Goal: Information Seeking & Learning: Find specific page/section

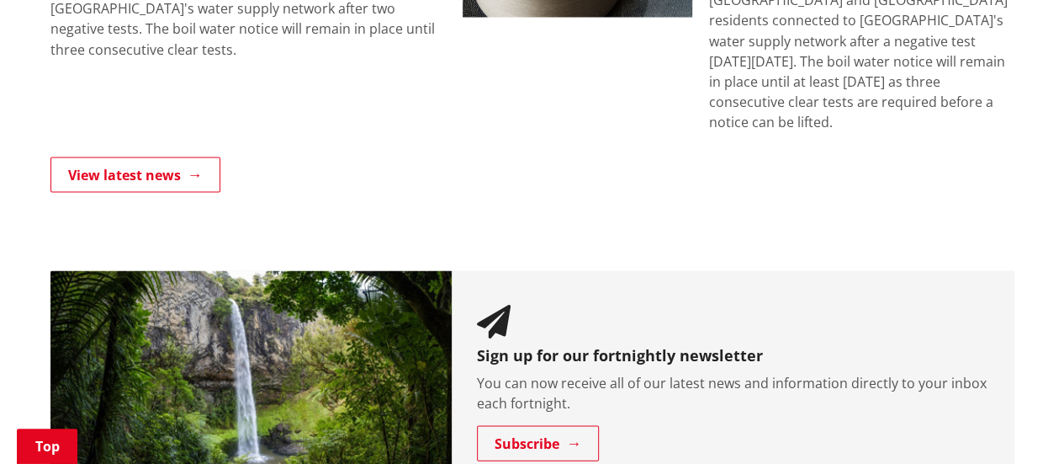
scroll to position [1599, 0]
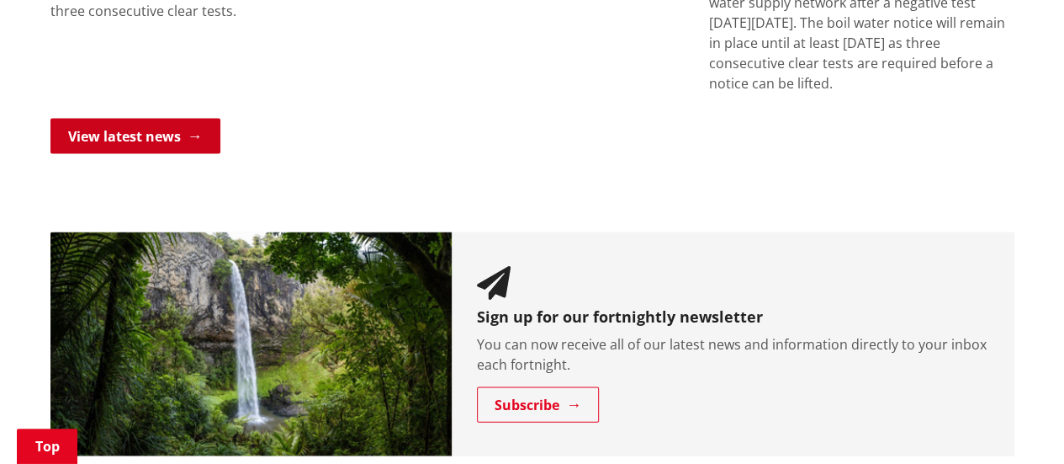
click at [177, 119] on link "View latest news" at bounding box center [135, 136] width 170 height 35
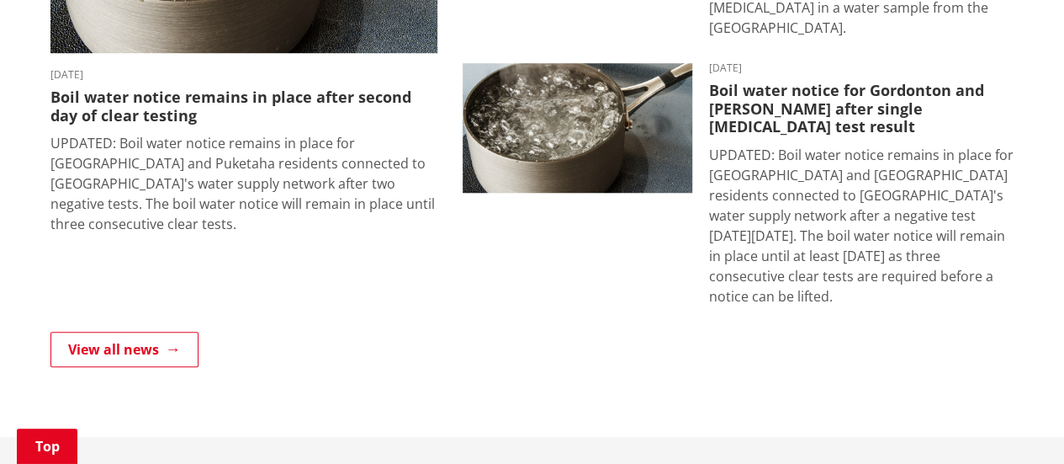
scroll to position [757, 0]
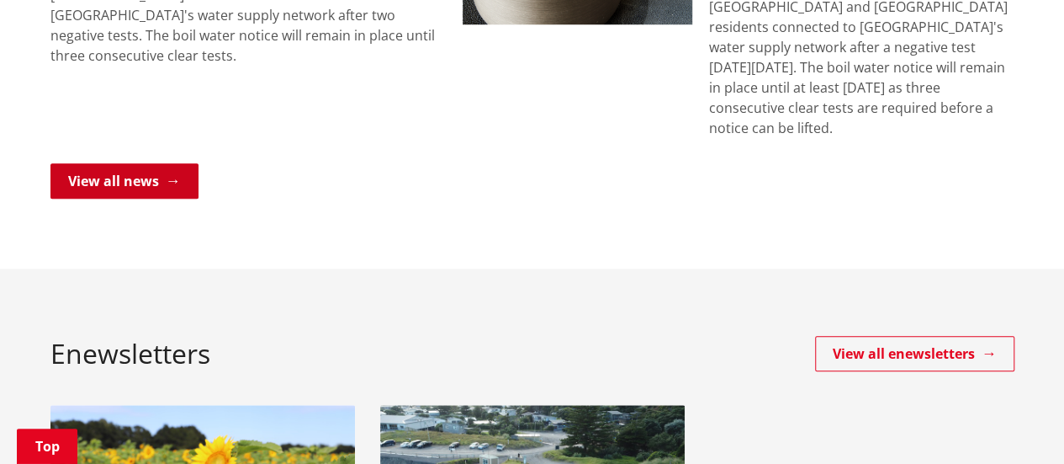
click at [172, 163] on link "View all news" at bounding box center [124, 180] width 148 height 35
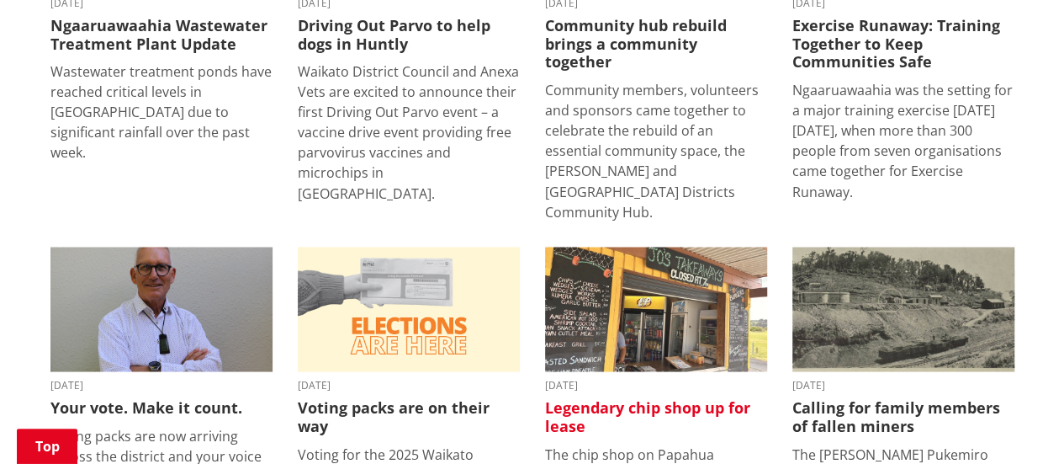
scroll to position [1430, 0]
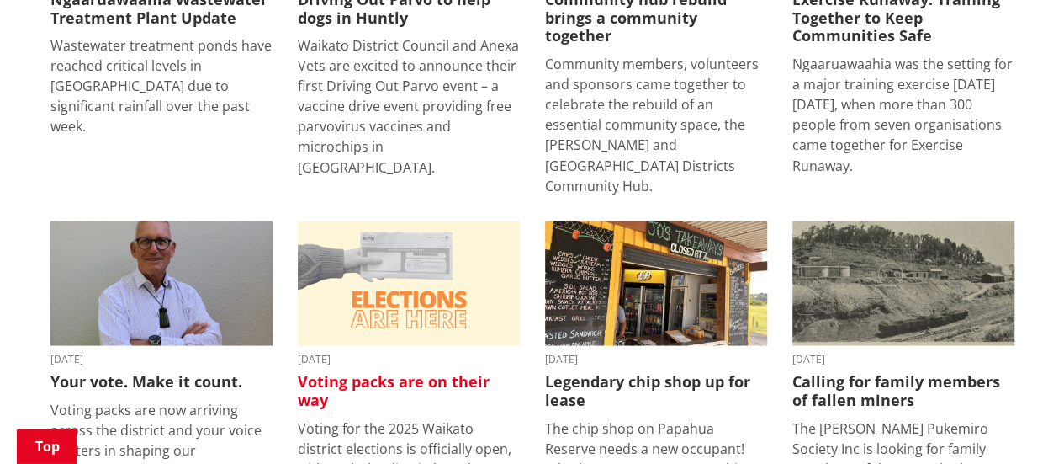
click at [374, 372] on h3 "Voting packs are on their way" at bounding box center [409, 390] width 222 height 36
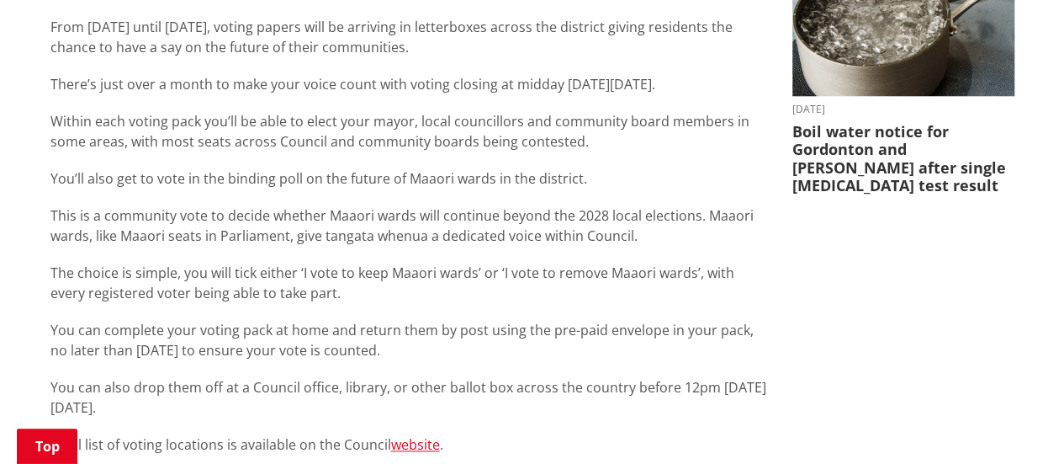
scroll to position [1094, 0]
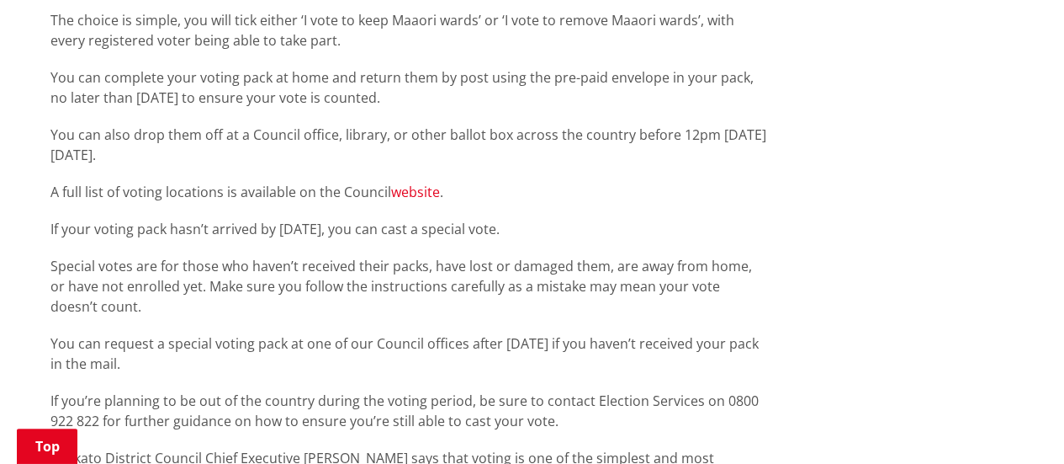
click at [431, 193] on link "website" at bounding box center [415, 192] width 49 height 19
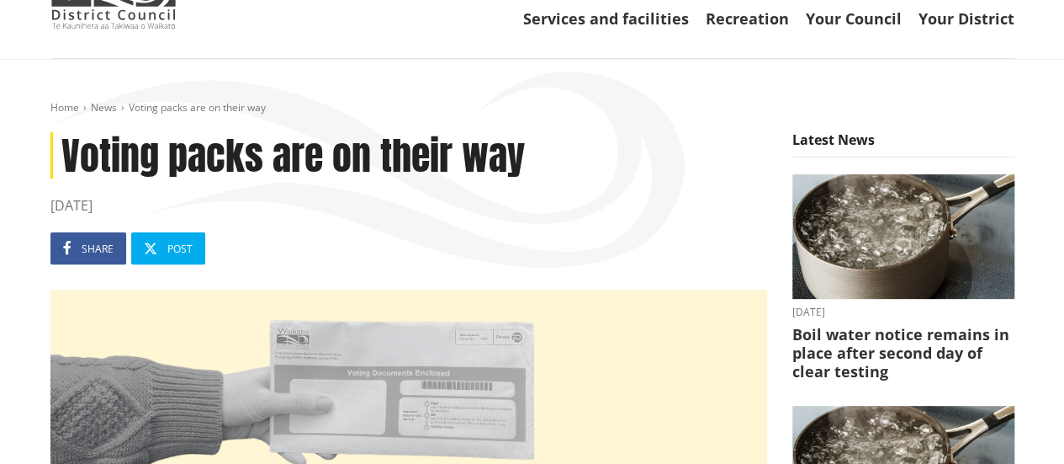
scroll to position [0, 0]
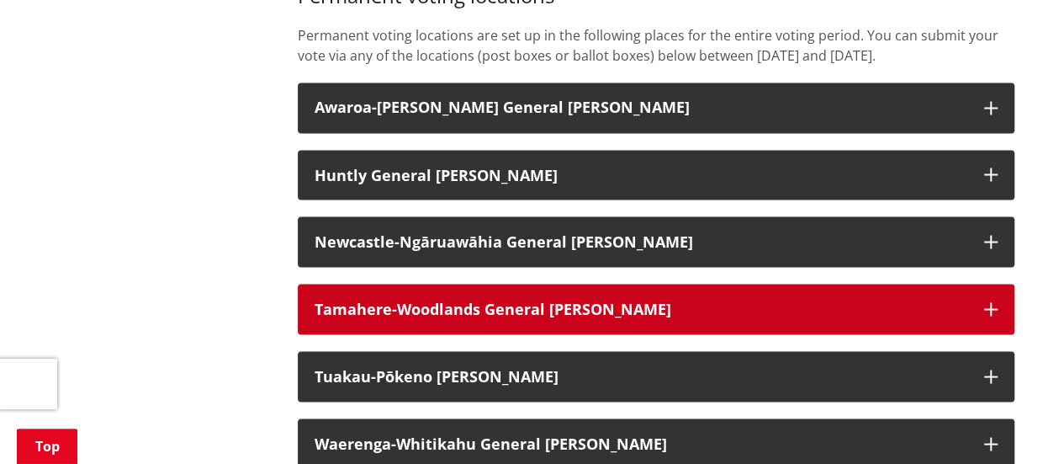
scroll to position [1515, 0]
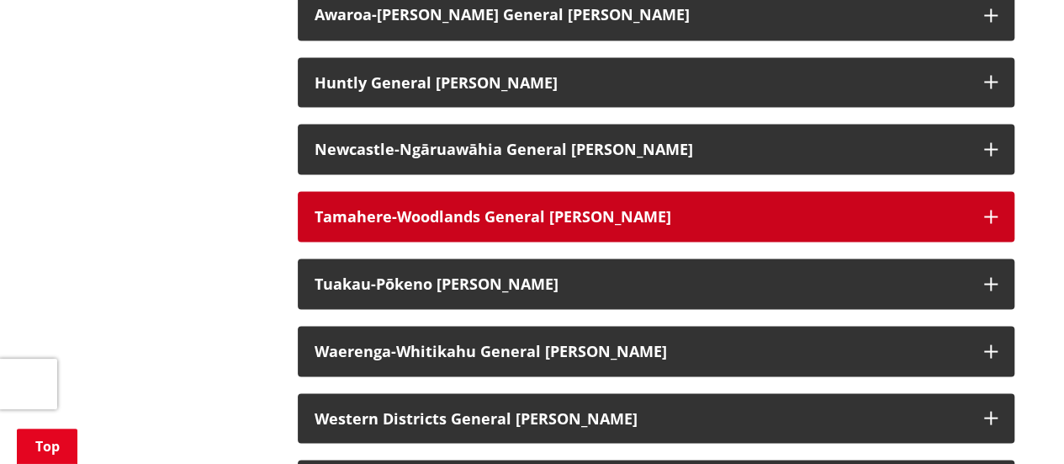
click at [568, 226] on strong "Tamahere-Woodlands General Ward" at bounding box center [493, 215] width 357 height 20
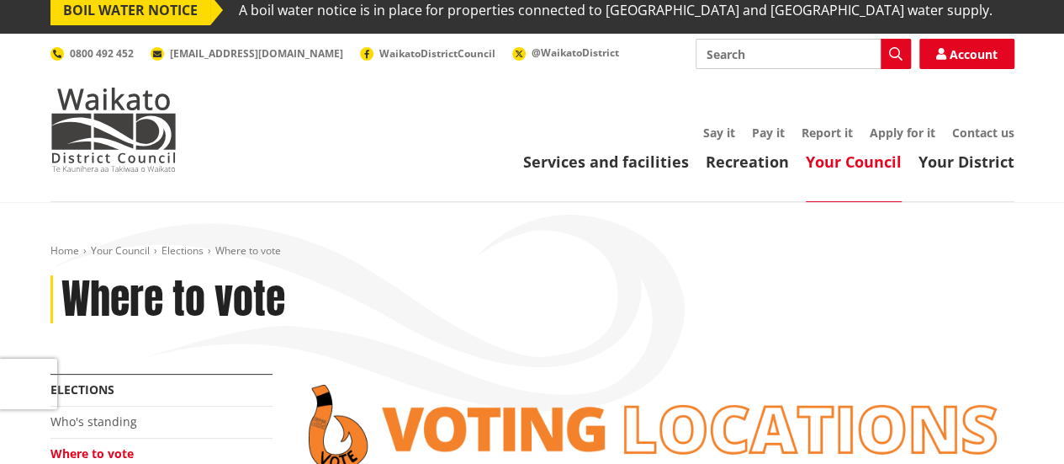
scroll to position [0, 0]
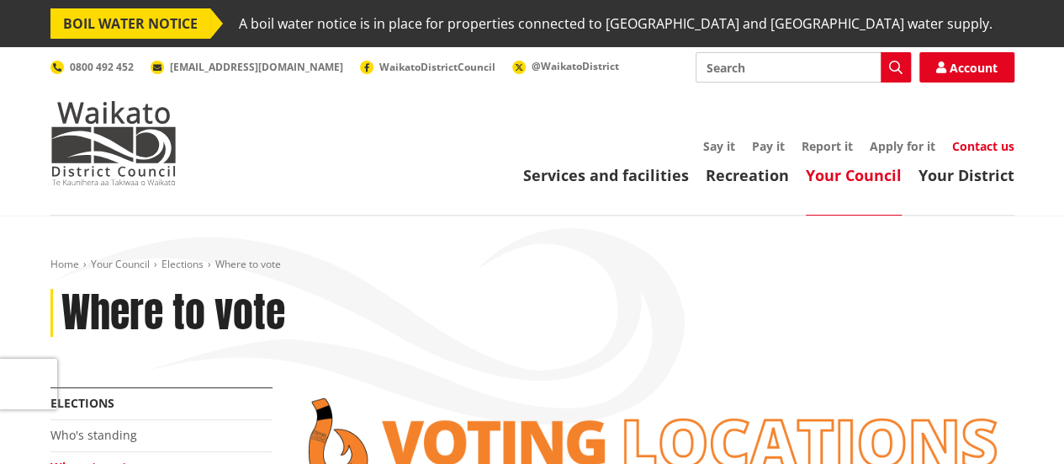
click at [969, 144] on link "Contact us" at bounding box center [983, 146] width 62 height 16
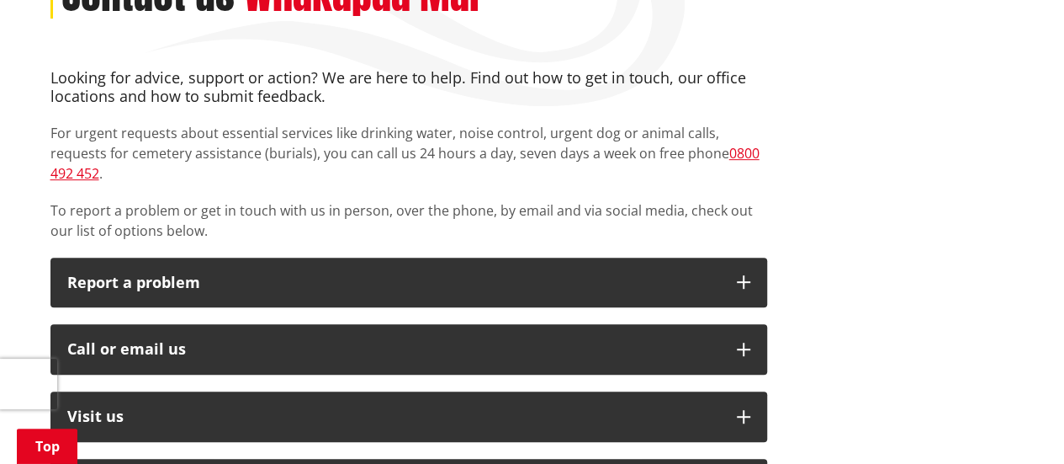
scroll to position [421, 0]
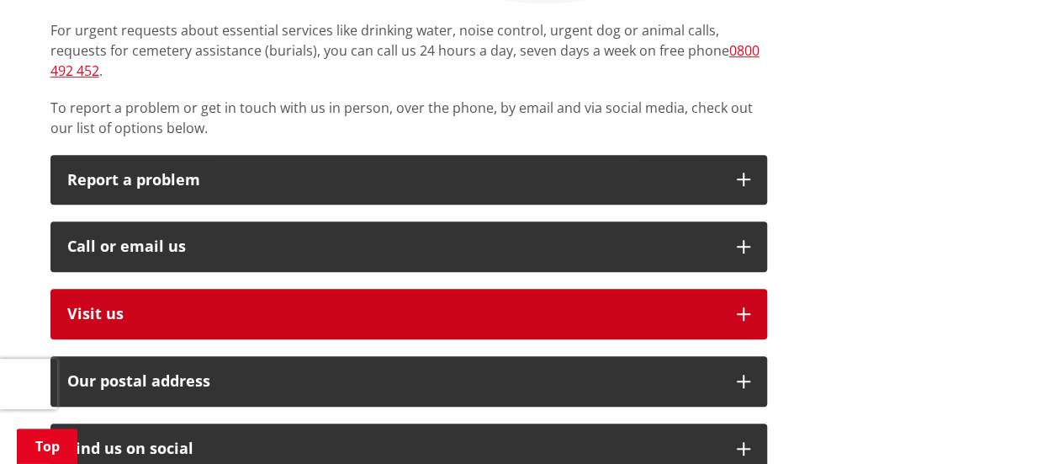
click at [510, 302] on button "Visit us" at bounding box center [408, 314] width 717 height 50
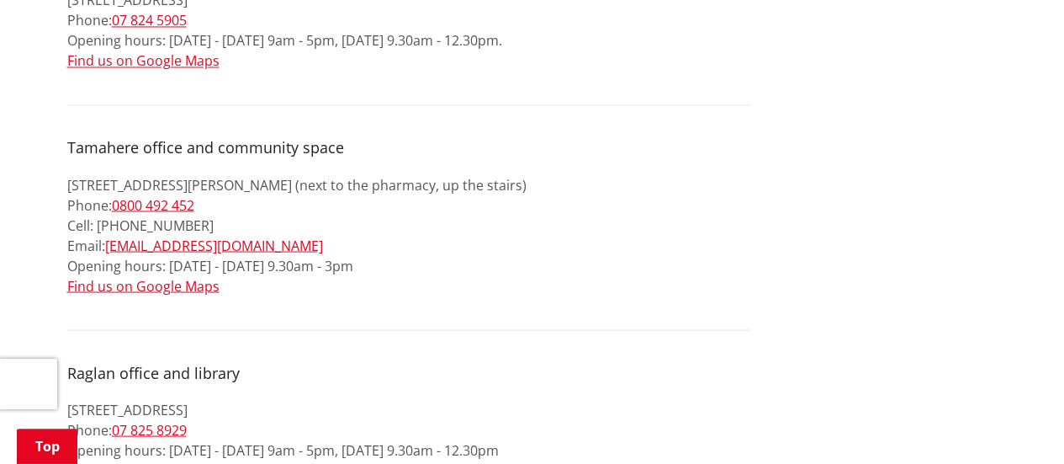
scroll to position [1430, 0]
